Goal: Task Accomplishment & Management: Use online tool/utility

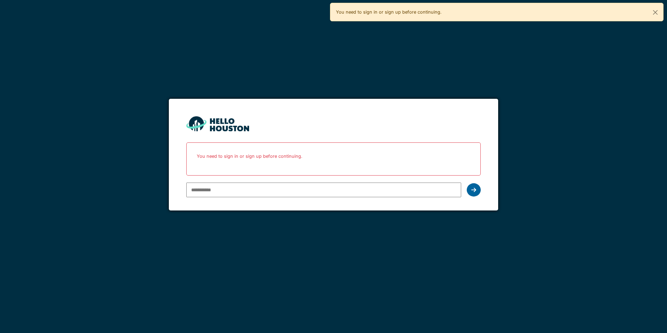
type input "**********"
click at [471, 190] on div at bounding box center [474, 189] width 14 height 13
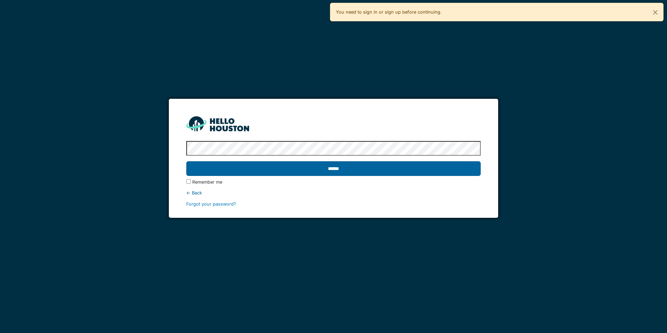
click at [396, 169] on input "******" at bounding box center [333, 168] width 294 height 15
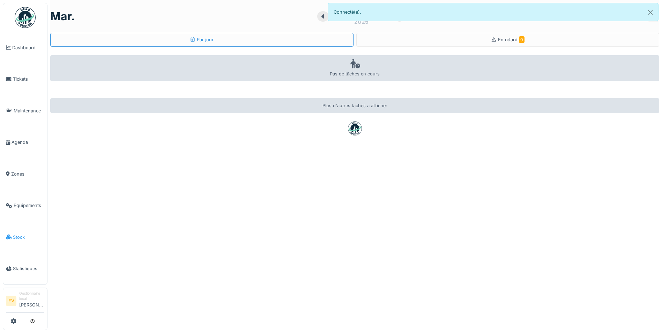
click at [32, 234] on span "Stock" at bounding box center [28, 237] width 31 height 7
